Goal: Transaction & Acquisition: Book appointment/travel/reservation

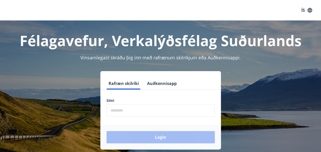
click at [164, 80] on button "Auðkennisapp" at bounding box center [162, 83] width 34 height 12
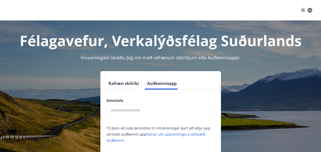
click at [138, 111] on input "text" at bounding box center [160, 110] width 108 height 12
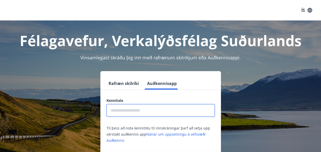
type input "**********"
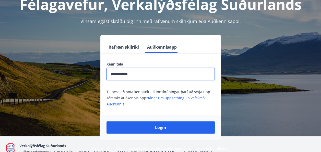
scroll to position [36, 0]
click at [163, 127] on button "Login" at bounding box center [160, 127] width 108 height 12
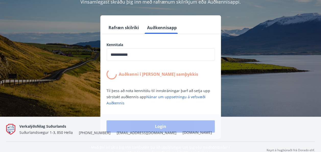
scroll to position [62, 0]
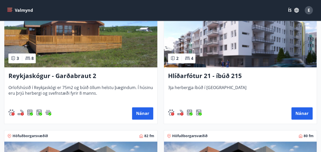
scroll to position [244, 0]
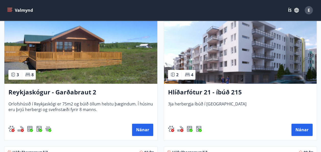
click at [289, 12] on button "ÍS" at bounding box center [293, 10] width 16 height 9
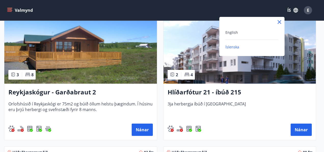
click at [235, 33] on span "English" at bounding box center [232, 32] width 12 height 5
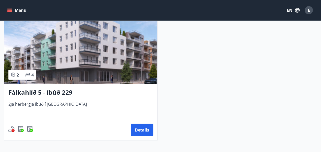
scroll to position [520, 0]
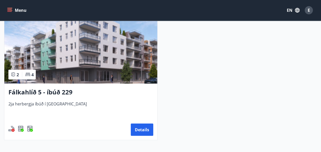
click at [143, 127] on button "Details" at bounding box center [142, 129] width 22 height 12
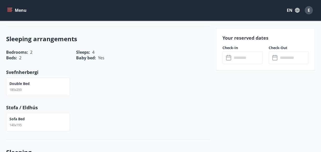
scroll to position [201, 0]
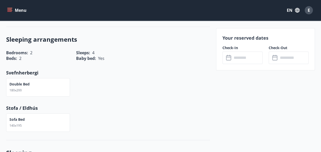
click at [242, 54] on input "text" at bounding box center [247, 57] width 30 height 12
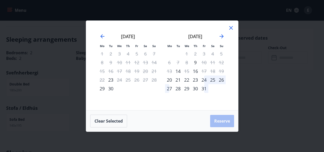
click at [170, 87] on div "27" at bounding box center [169, 88] width 9 height 9
click at [205, 88] on div "31" at bounding box center [204, 88] width 9 height 9
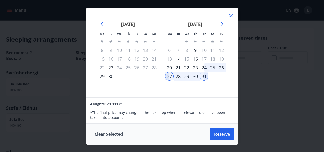
click at [206, 66] on div "24" at bounding box center [204, 67] width 9 height 9
click at [178, 75] on div "28" at bounding box center [178, 76] width 9 height 9
click at [223, 133] on button "Reserve" at bounding box center [222, 134] width 24 height 12
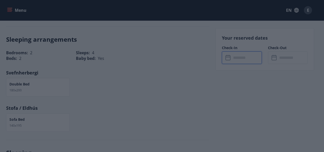
type input "******"
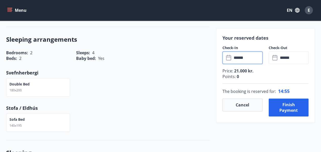
click at [241, 101] on button "Cancel" at bounding box center [242, 104] width 40 height 13
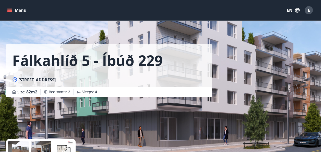
scroll to position [0, 0]
click at [14, 9] on button "Menu" at bounding box center [17, 10] width 22 height 9
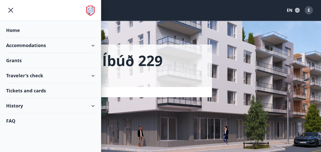
click at [150, 46] on div "Fálkahlíð 5 - íbúð 229" at bounding box center [109, 58] width 206 height 28
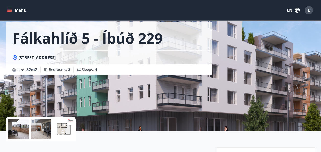
scroll to position [15, 0]
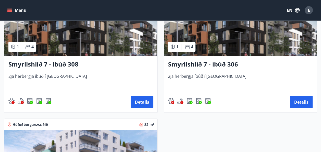
click at [193, 66] on h3 "Smyrilshlíð 7 - íbúð 306" at bounding box center [240, 64] width 145 height 9
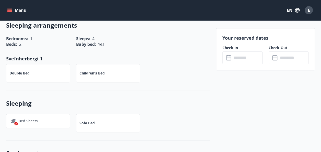
scroll to position [216, 0]
click at [243, 55] on input "text" at bounding box center [247, 57] width 30 height 12
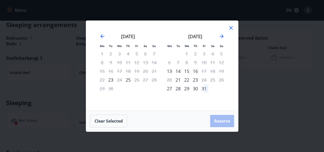
click at [176, 81] on div "21" at bounding box center [178, 79] width 9 height 9
click at [196, 78] on div "23" at bounding box center [195, 79] width 9 height 9
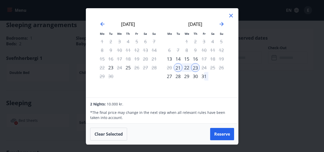
click at [205, 67] on div "24" at bounding box center [204, 67] width 9 height 9
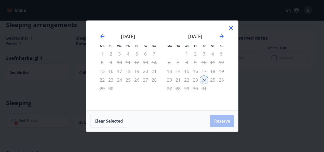
click at [202, 66] on div "10" at bounding box center [204, 62] width 9 height 9
click at [176, 80] on div "21" at bounding box center [178, 79] width 9 height 9
click at [178, 79] on div "21" at bounding box center [178, 79] width 9 height 9
click at [172, 80] on div "20" at bounding box center [169, 79] width 9 height 9
click at [177, 79] on div "21" at bounding box center [178, 79] width 9 height 9
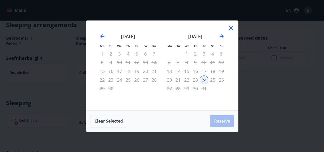
click at [185, 80] on div "22" at bounding box center [187, 79] width 9 height 9
click at [197, 80] on div "23" at bounding box center [195, 79] width 9 height 9
click at [206, 79] on div "24" at bounding box center [204, 79] width 9 height 9
click at [231, 28] on icon at bounding box center [231, 27] width 1 height 1
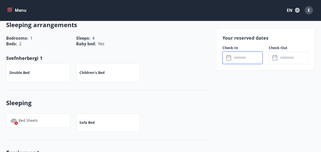
click at [232, 57] on input "text" at bounding box center [247, 57] width 30 height 12
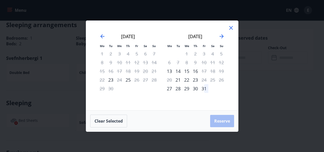
click at [174, 79] on div "21" at bounding box center [178, 79] width 9 height 9
click at [175, 78] on div "21" at bounding box center [178, 79] width 9 height 9
click at [205, 79] on div "24" at bounding box center [204, 79] width 9 height 9
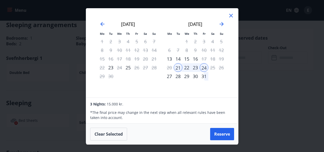
click at [210, 68] on div "25" at bounding box center [213, 67] width 9 height 9
click at [228, 14] on icon at bounding box center [231, 15] width 6 height 6
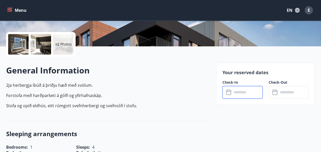
scroll to position [106, 0]
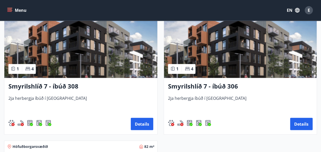
scroll to position [384, 0]
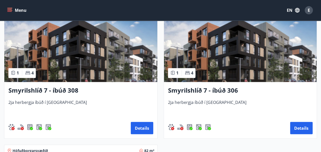
click at [138, 127] on button "Details" at bounding box center [142, 127] width 22 height 12
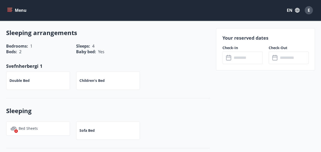
scroll to position [193, 0]
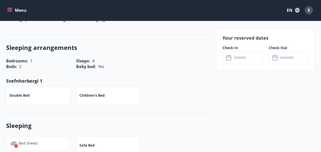
click at [234, 55] on input "text" at bounding box center [247, 57] width 30 height 12
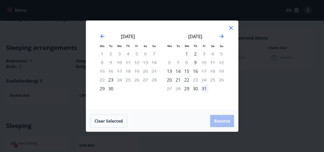
click at [168, 79] on div "20" at bounding box center [169, 79] width 9 height 9
click at [195, 79] on div "23" at bounding box center [195, 79] width 9 height 9
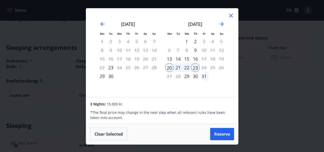
click at [231, 15] on icon at bounding box center [231, 15] width 1 height 1
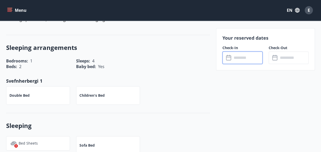
scroll to position [182, 0]
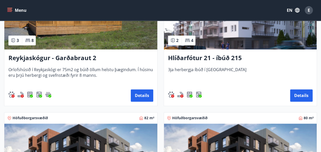
scroll to position [279, 0]
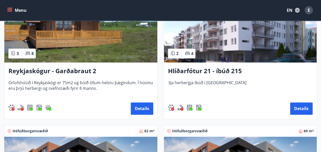
click at [300, 106] on button "Details" at bounding box center [301, 108] width 22 height 12
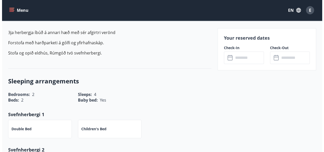
scroll to position [160, 0]
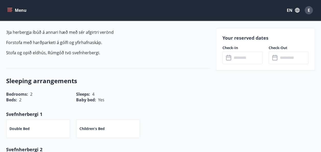
click at [239, 53] on input "text" at bounding box center [247, 57] width 30 height 12
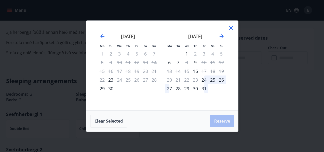
click at [202, 78] on div "24" at bounding box center [204, 79] width 9 height 9
click at [175, 88] on div "28" at bounding box center [178, 88] width 9 height 9
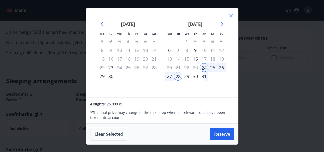
click at [186, 74] on div "29" at bounding box center [187, 76] width 9 height 9
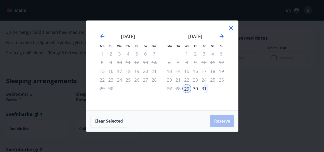
click at [194, 88] on div "30" at bounding box center [195, 88] width 9 height 9
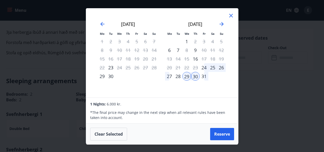
click at [227, 17] on div "[DATE] 1 2 3 4 5 6 7 8 9 10 11 12 13 14 15 16 17 18 19 20 21 22 23 24 25 26 27 …" at bounding box center [195, 57] width 67 height 84
